Goal: Information Seeking & Learning: Find specific fact

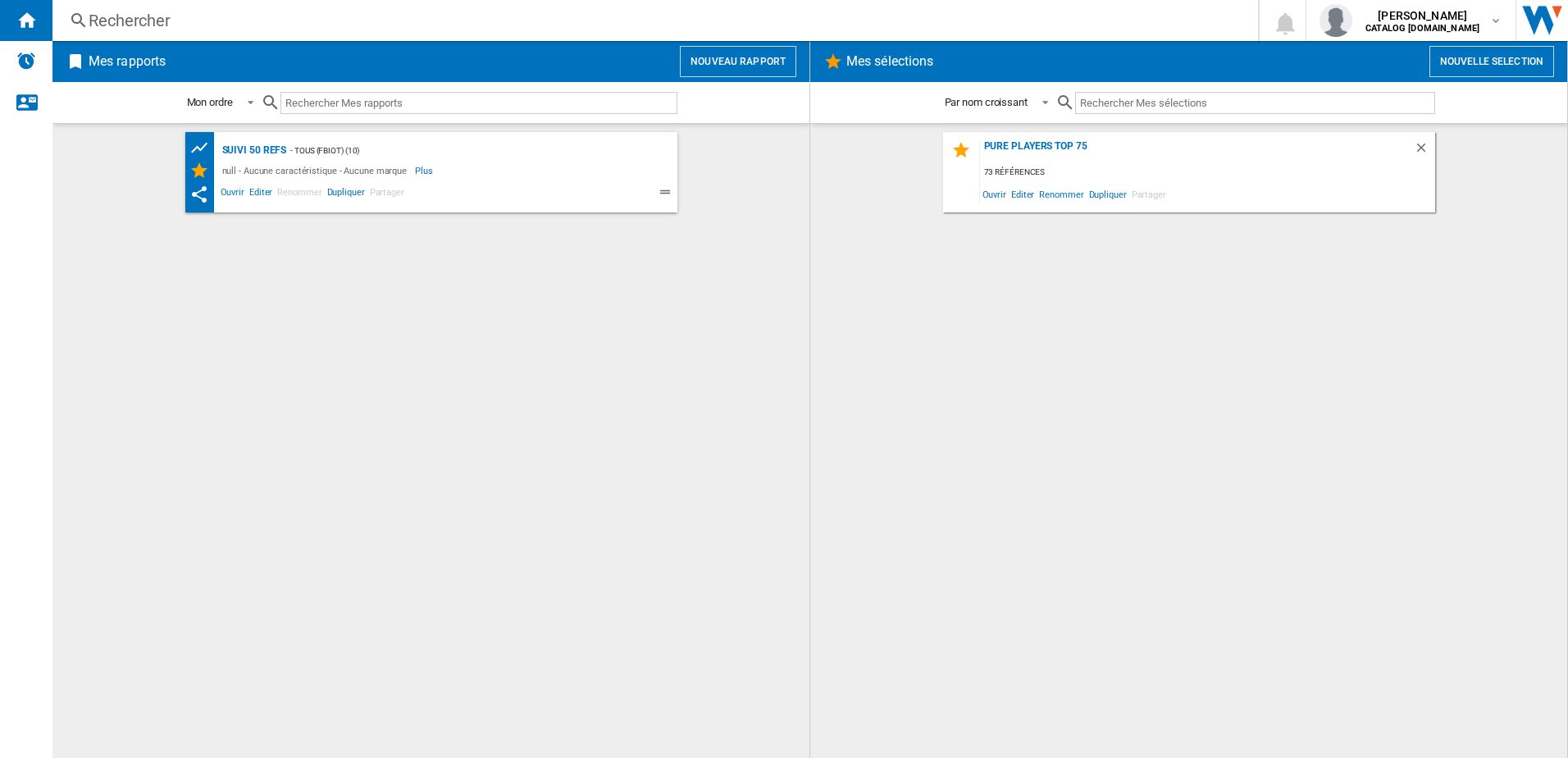
click at [137, 21] on div "Rechercher" at bounding box center [652, 21] width 1126 height 23
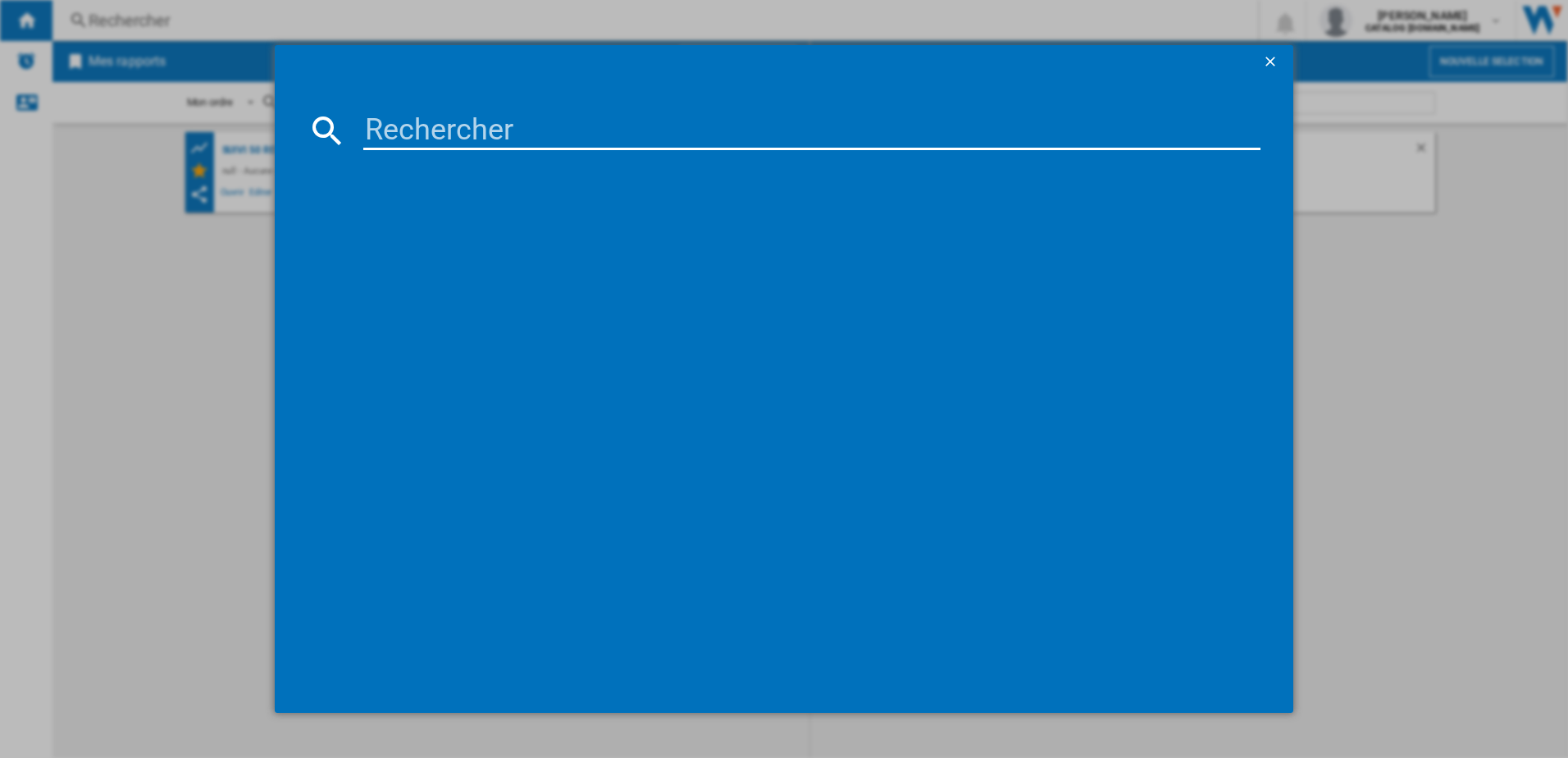
click at [443, 121] on input at bounding box center [812, 131] width 897 height 40
paste input "EZ150800"
drag, startPoint x: 529, startPoint y: 130, endPoint x: 297, endPoint y: 116, distance: 232.4
click at [297, 116] on md-dialog-content "EZ150800 références (0) Aucun résultat" at bounding box center [784, 395] width 1019 height 634
type input "m"
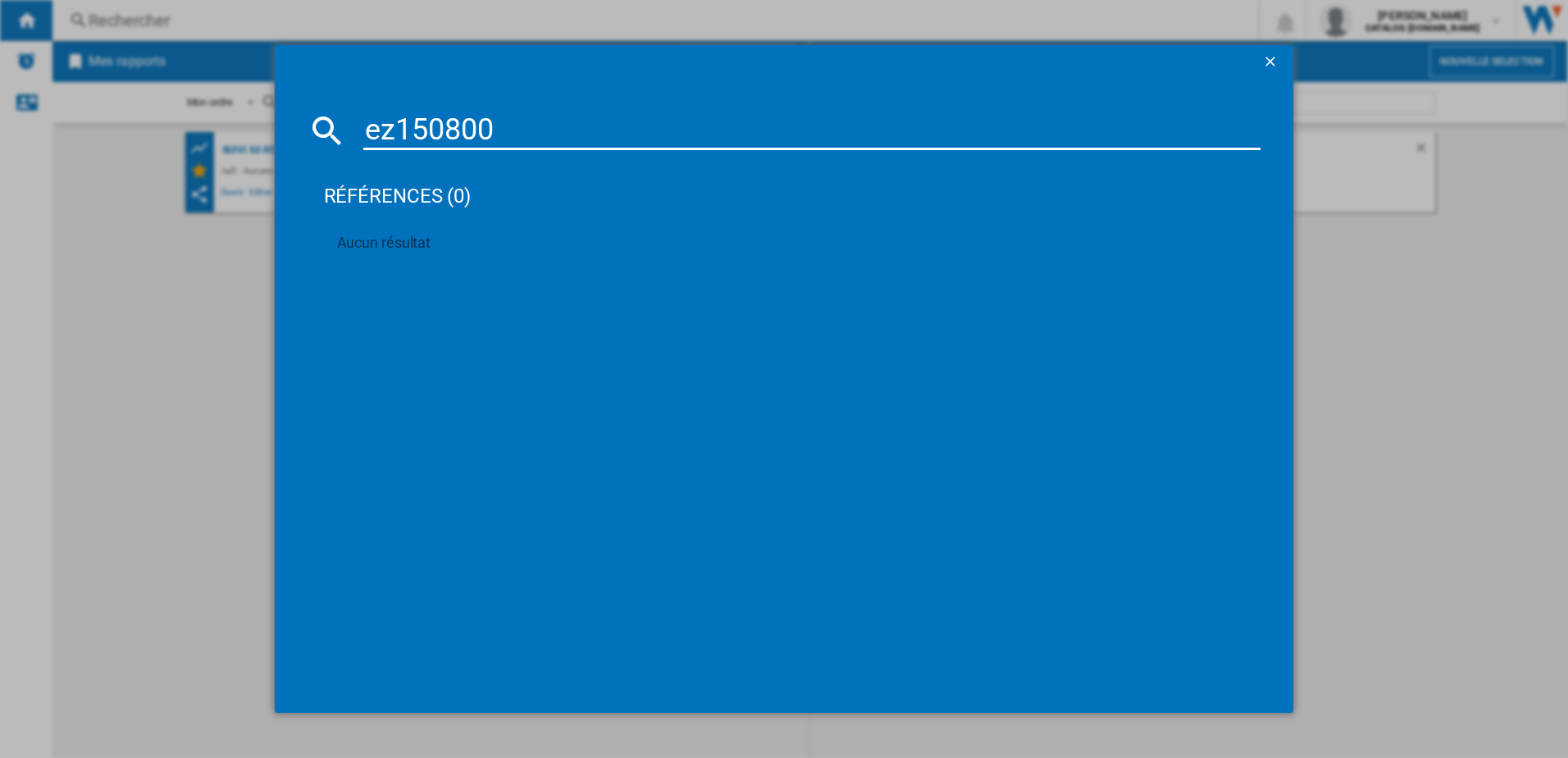
drag, startPoint x: 518, startPoint y: 131, endPoint x: 354, endPoint y: 130, distance: 164.0
click at [354, 130] on div "ez150800" at bounding box center [784, 131] width 954 height 40
paste input "3045387244026"
type input "3045387244026"
